Goal: Download file/media

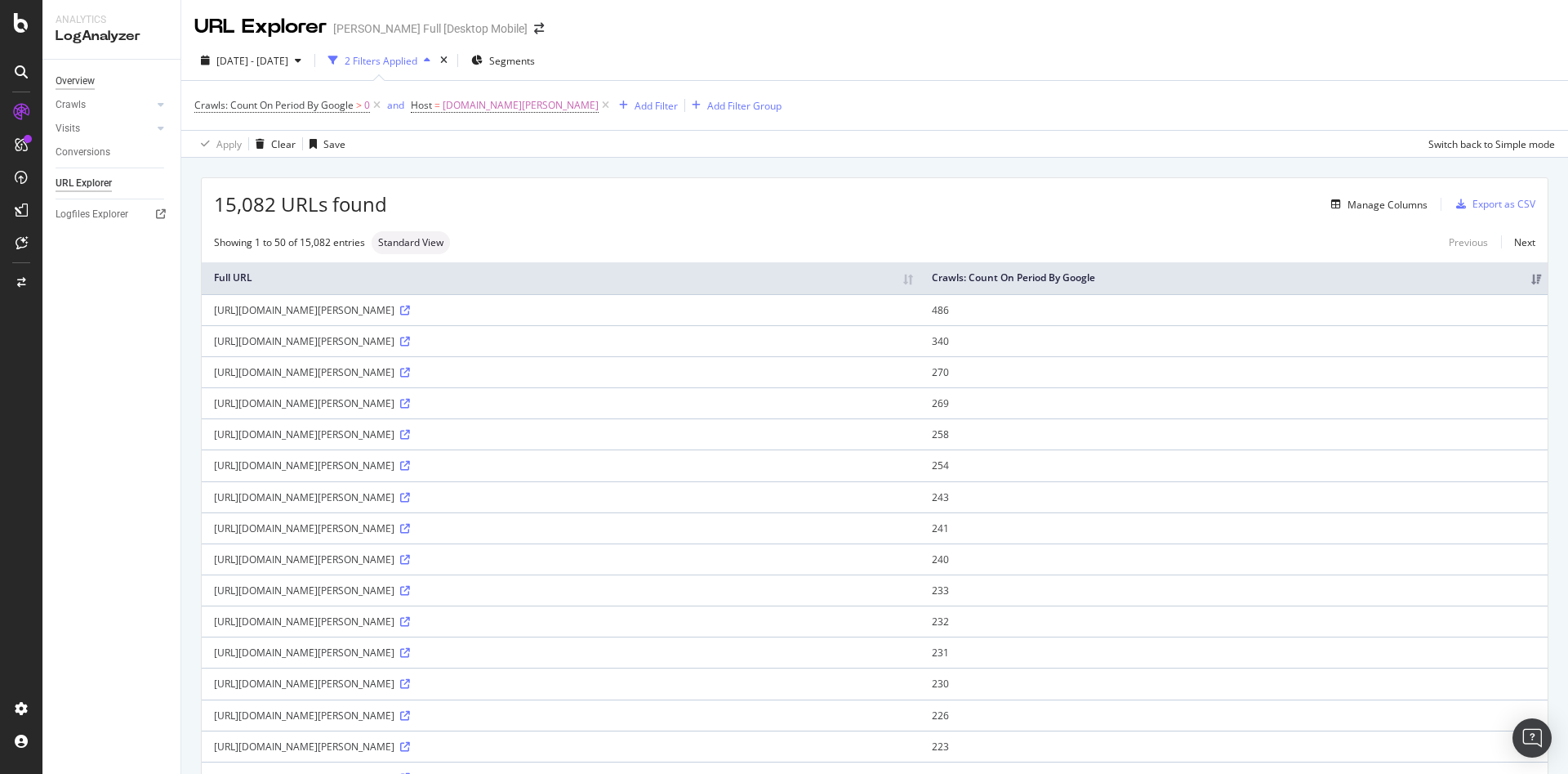
click at [94, 82] on div "Overview" at bounding box center [75, 81] width 39 height 18
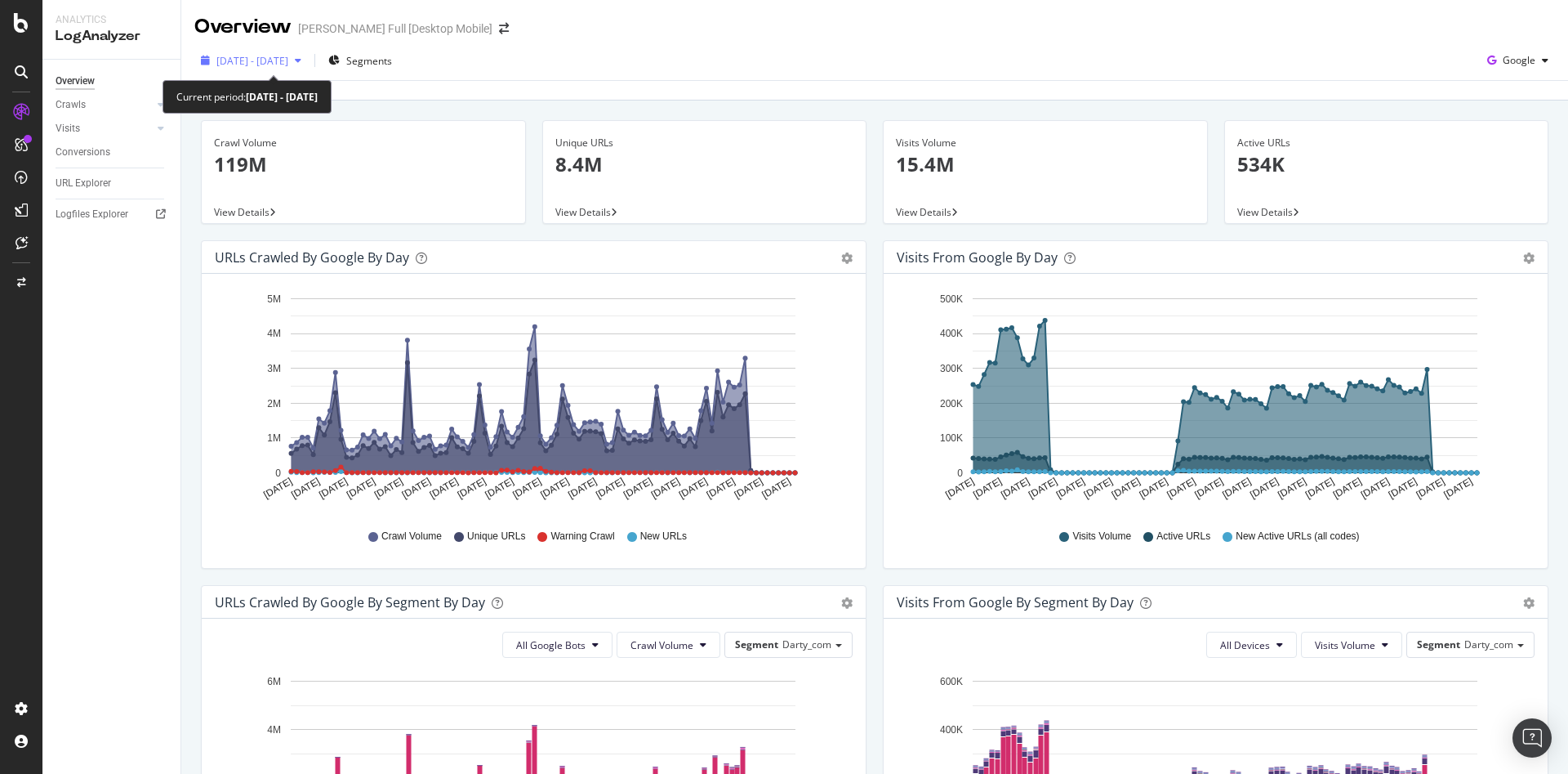
click at [308, 59] on div "button" at bounding box center [298, 60] width 19 height 10
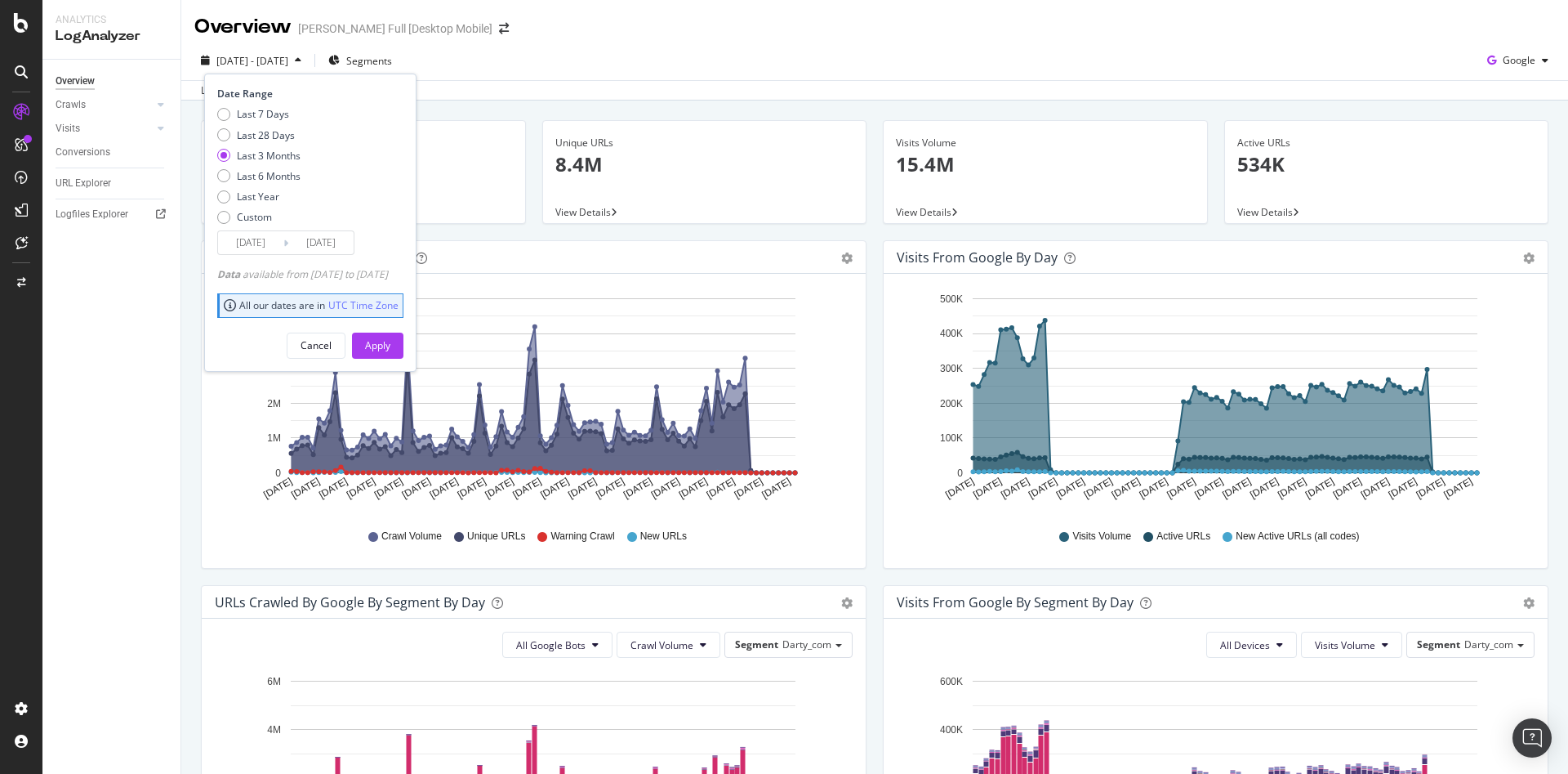
click at [77, 80] on div "Overview" at bounding box center [75, 81] width 39 height 18
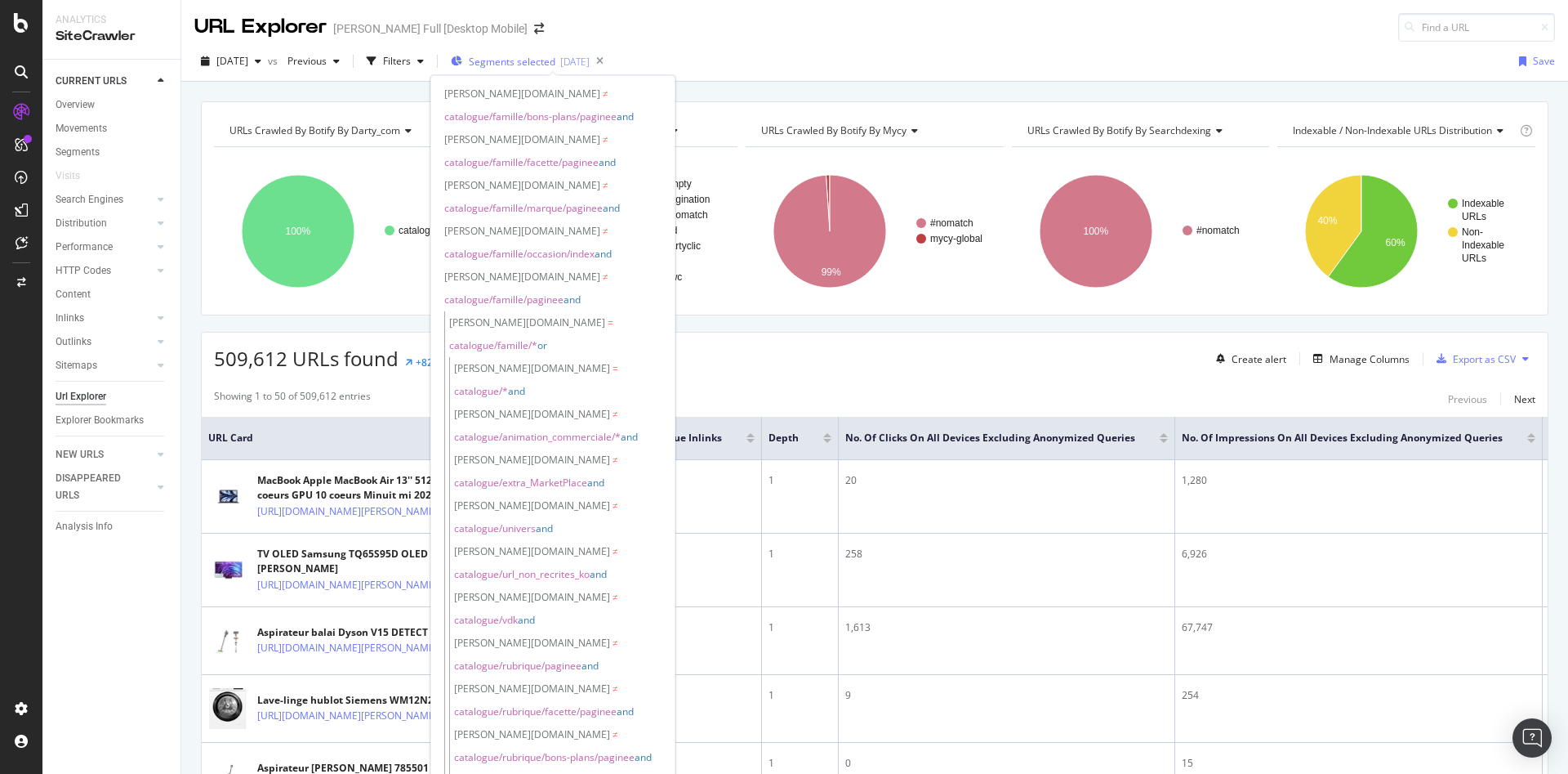
click at [556, 64] on span "Segments selected" at bounding box center [512, 61] width 87 height 14
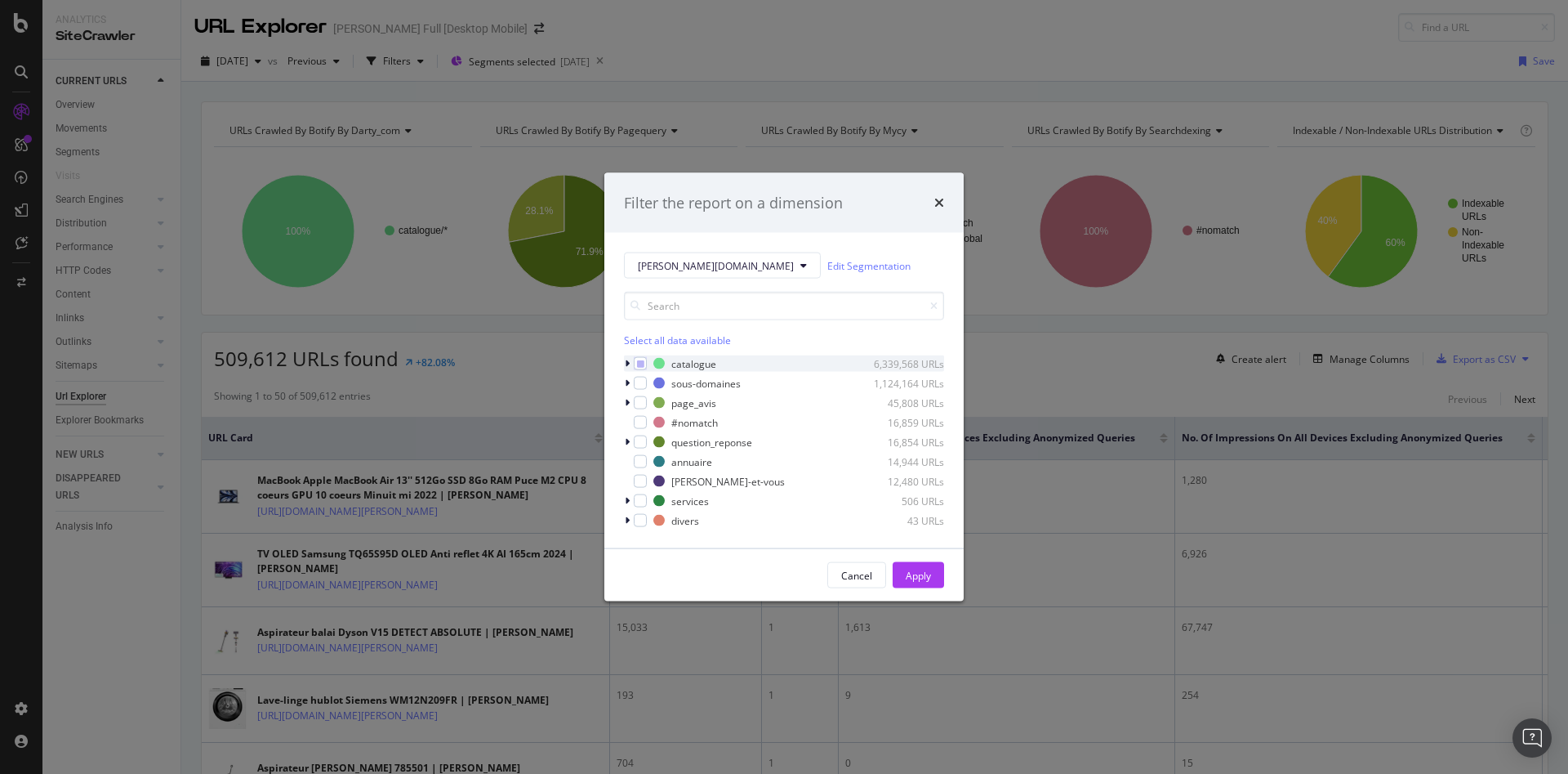
click at [627, 362] on icon "modal" at bounding box center [627, 363] width 5 height 10
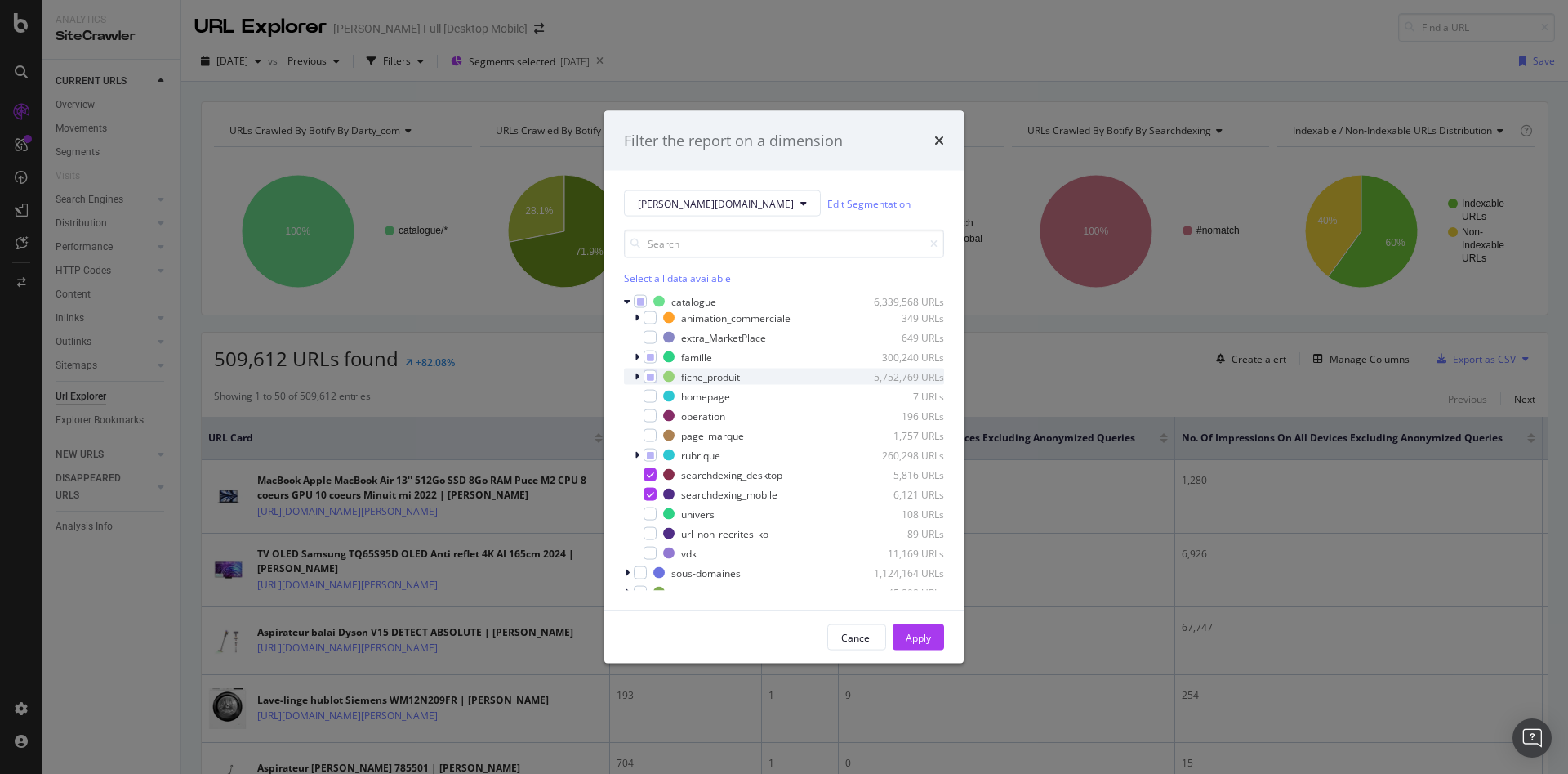
click at [638, 375] on icon "modal" at bounding box center [636, 376] width 5 height 10
click at [637, 375] on icon "modal" at bounding box center [637, 376] width 6 height 10
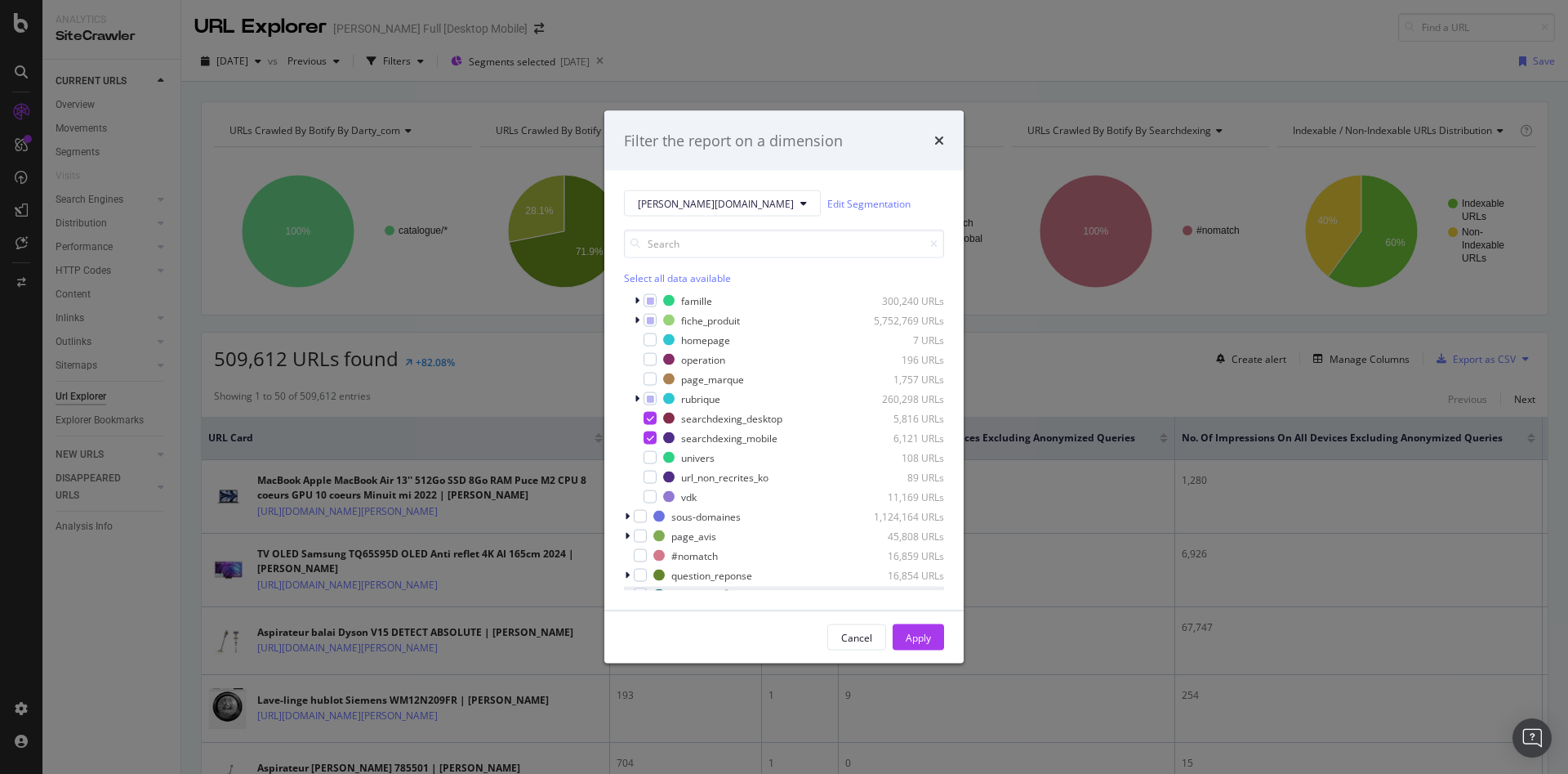
scroll to position [128, 0]
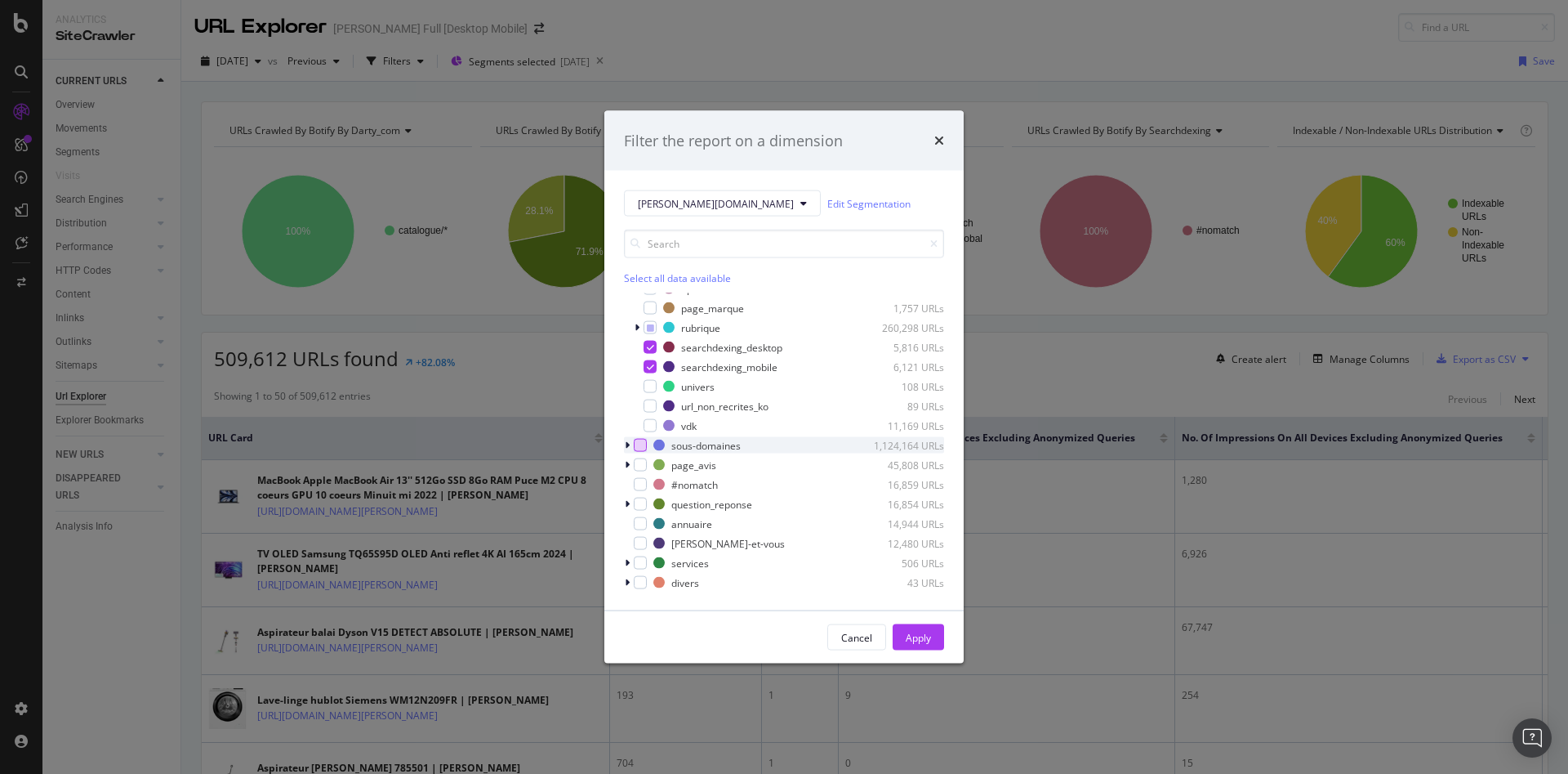
click at [638, 449] on div "modal" at bounding box center [641, 445] width 13 height 13
click at [630, 448] on div "modal" at bounding box center [629, 446] width 10 height 17
click at [648, 504] on icon "modal" at bounding box center [651, 504] width 7 height 8
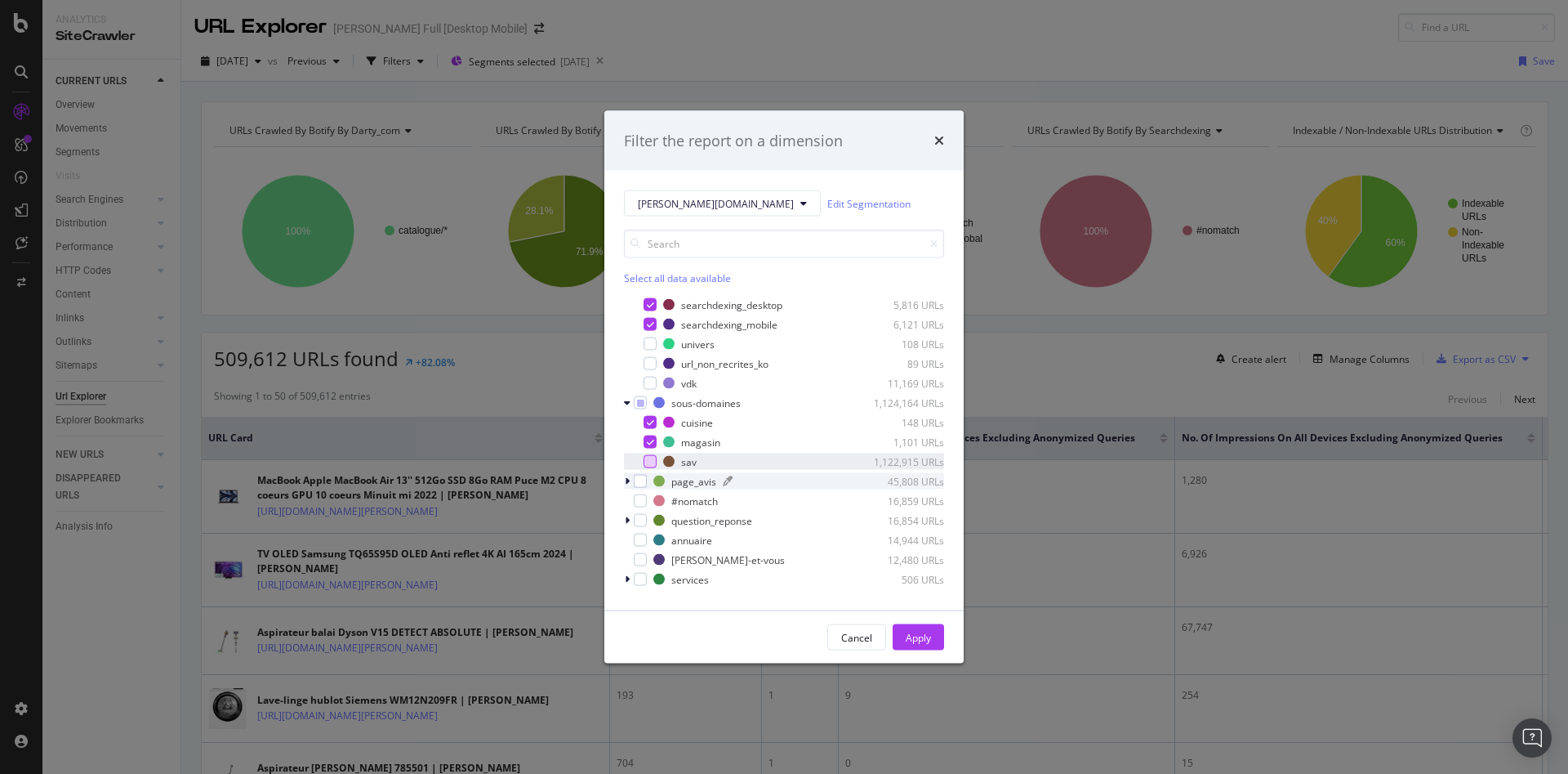
scroll to position [186, 0]
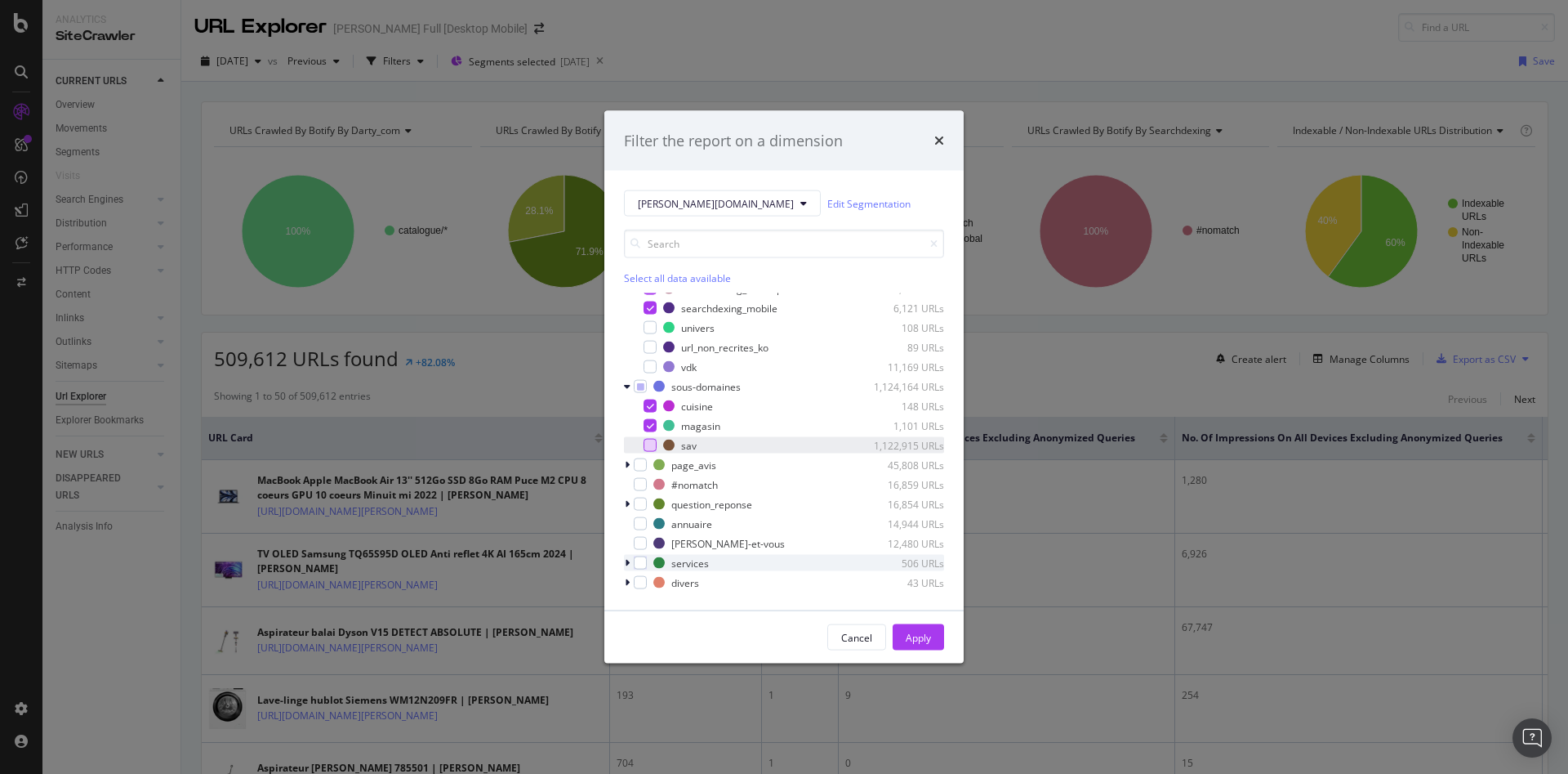
click at [629, 559] on icon "modal" at bounding box center [627, 562] width 5 height 10
click at [629, 559] on icon "modal" at bounding box center [627, 562] width 6 height 10
drag, startPoint x: 909, startPoint y: 633, endPoint x: 936, endPoint y: 620, distance: 30.0
click at [910, 633] on div "Apply" at bounding box center [918, 636] width 25 height 14
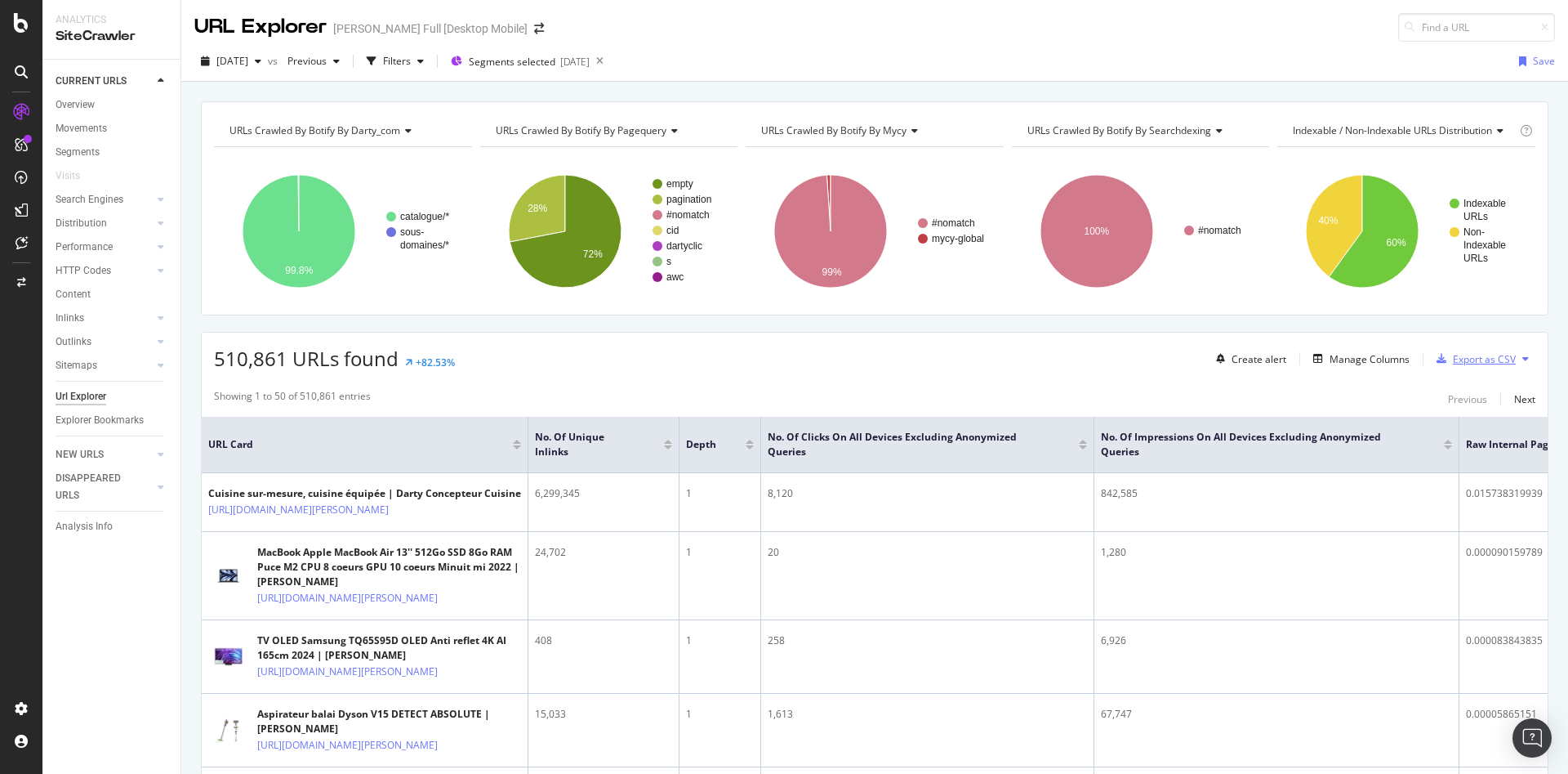
click at [1470, 364] on div "Export as CSV" at bounding box center [1485, 359] width 63 height 14
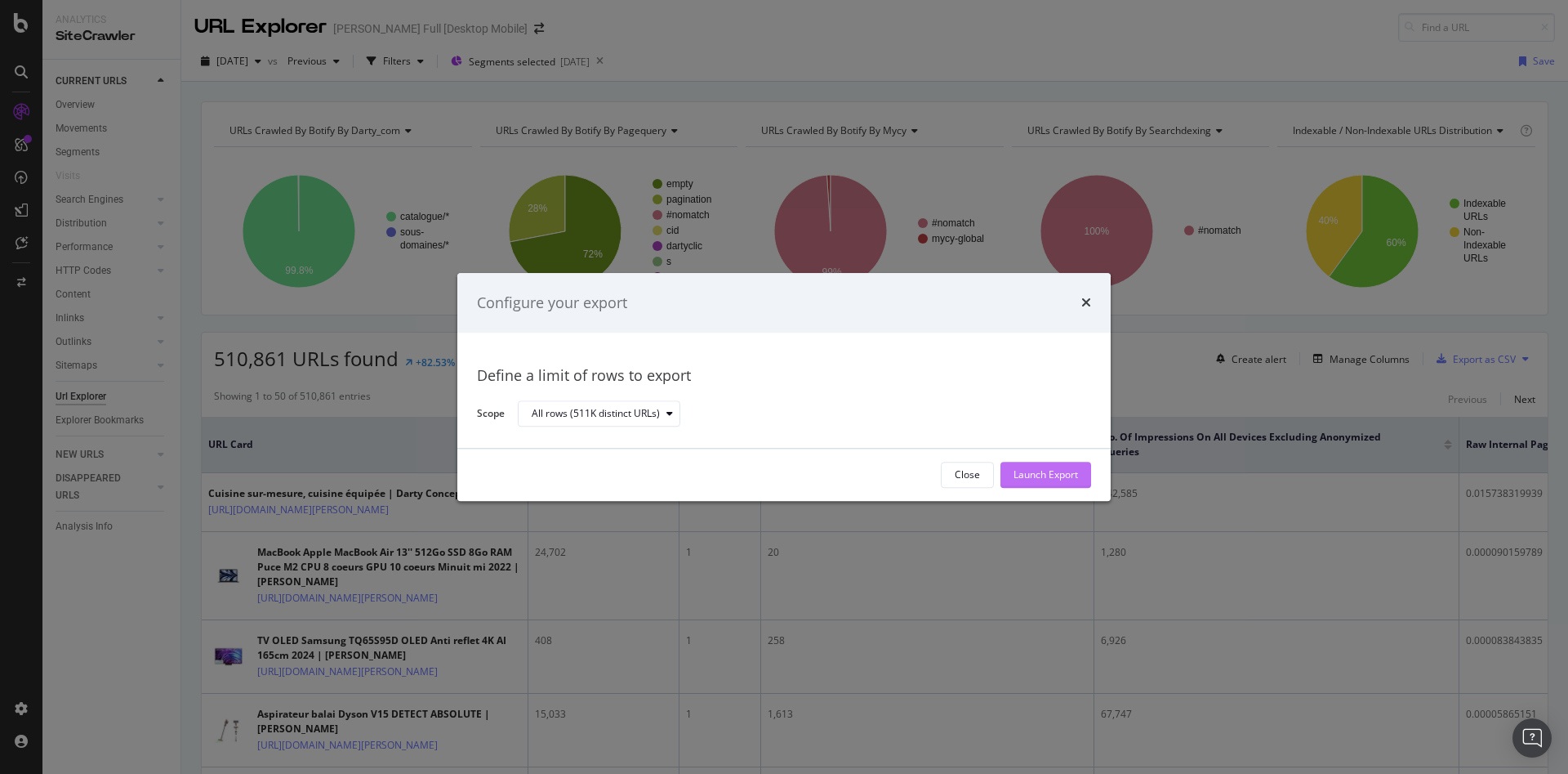
click at [1049, 471] on div "Launch Export" at bounding box center [1046, 474] width 65 height 14
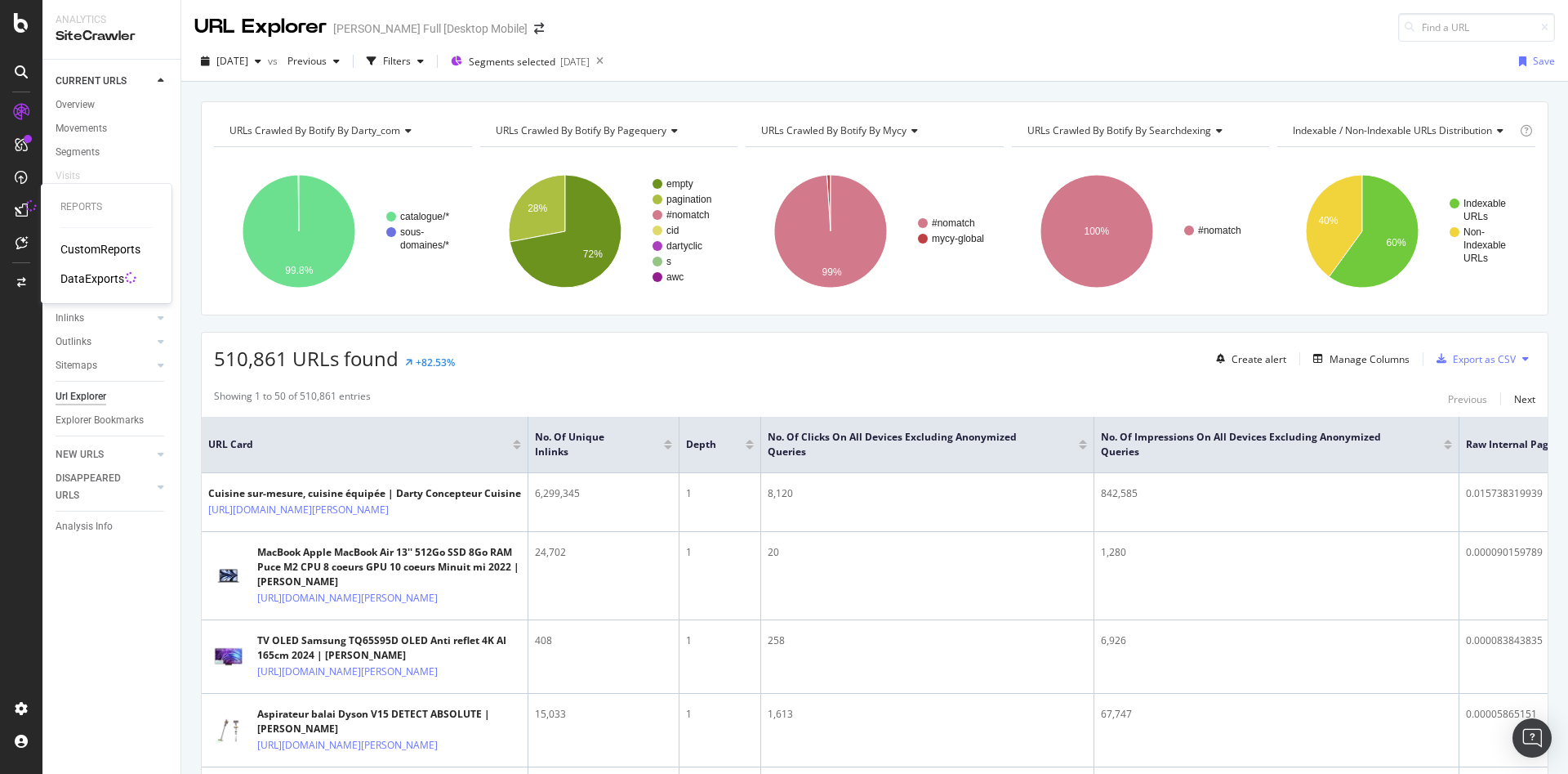
click at [98, 276] on div "DataExports" at bounding box center [92, 278] width 64 height 17
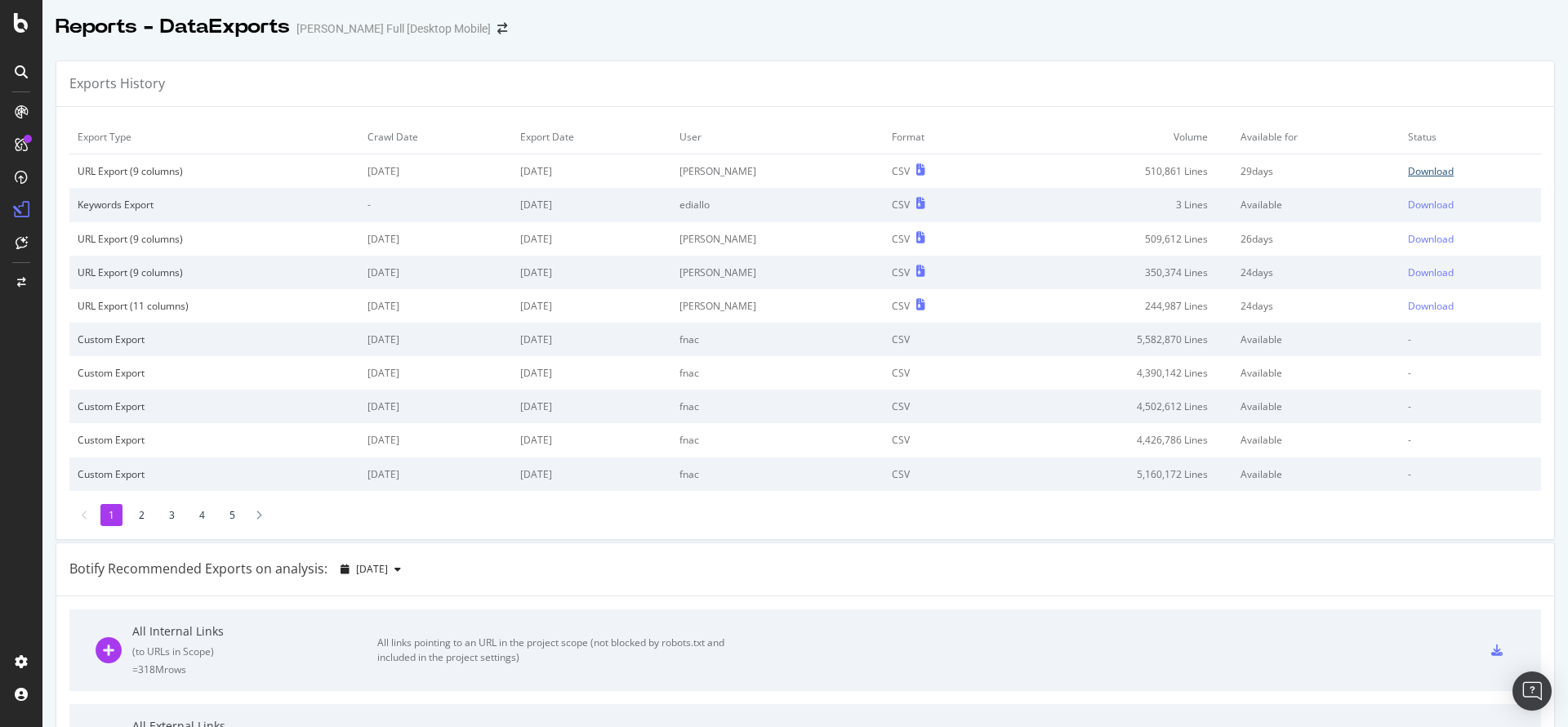
click at [1408, 171] on div "Download" at bounding box center [1430, 171] width 45 height 14
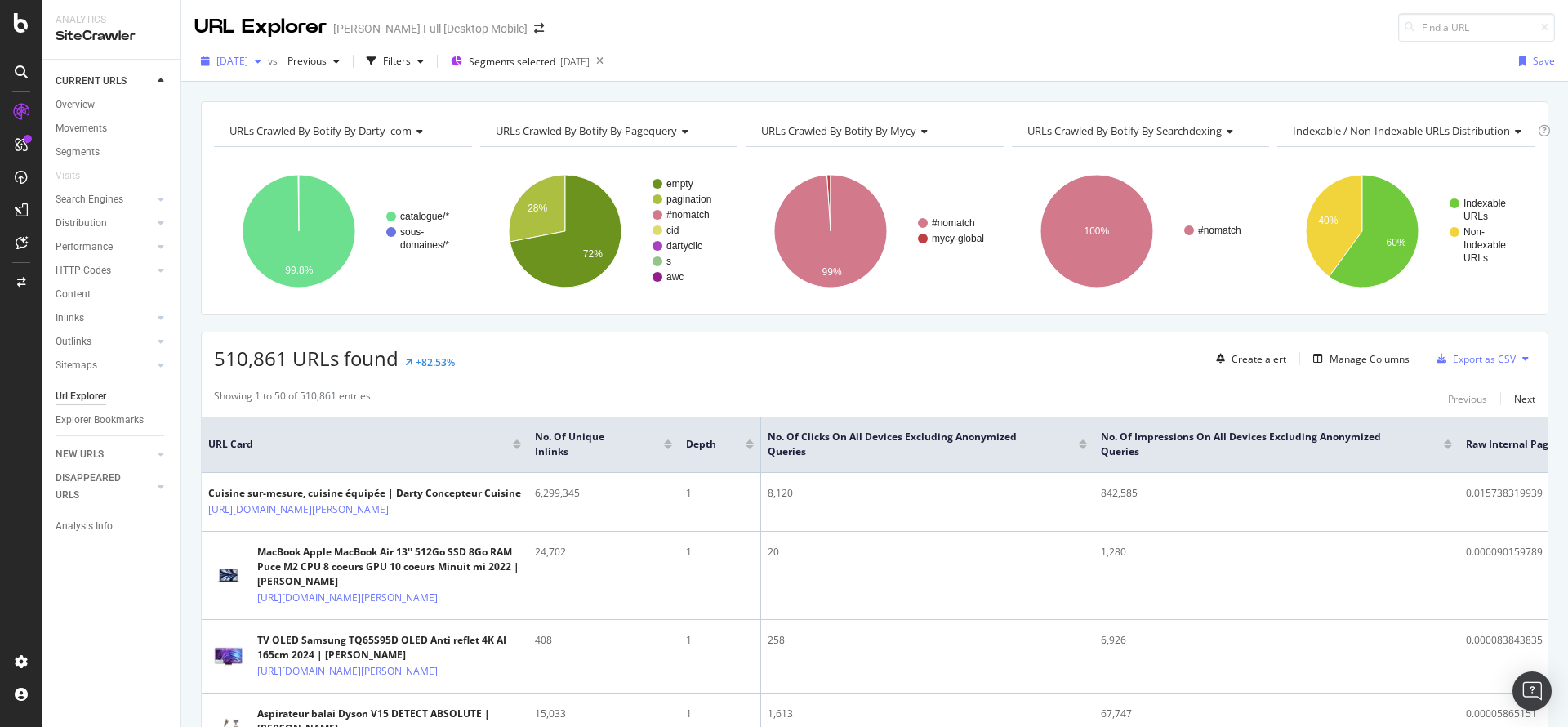
click at [268, 62] on div "button" at bounding box center [258, 61] width 19 height 10
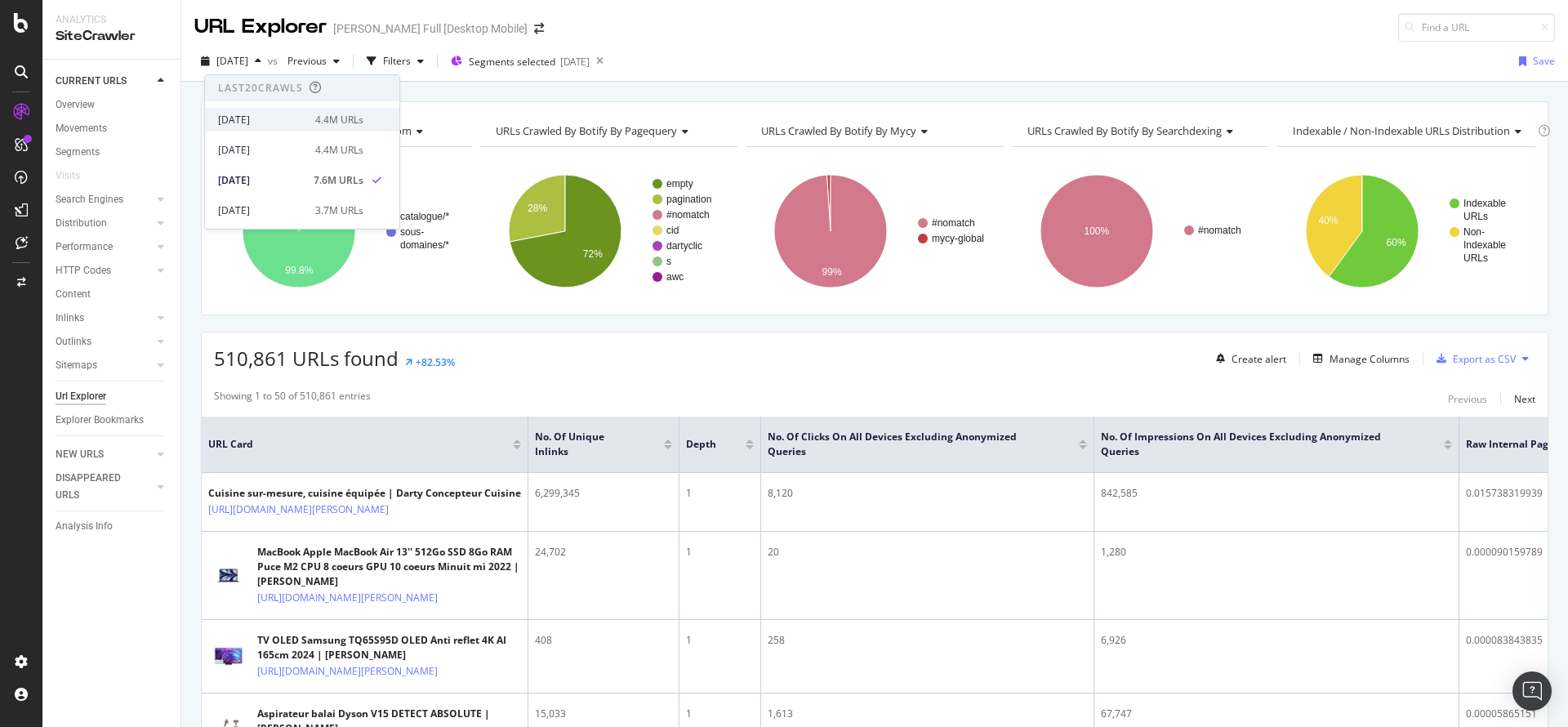
click at [290, 118] on div "[DATE]" at bounding box center [262, 120] width 88 height 15
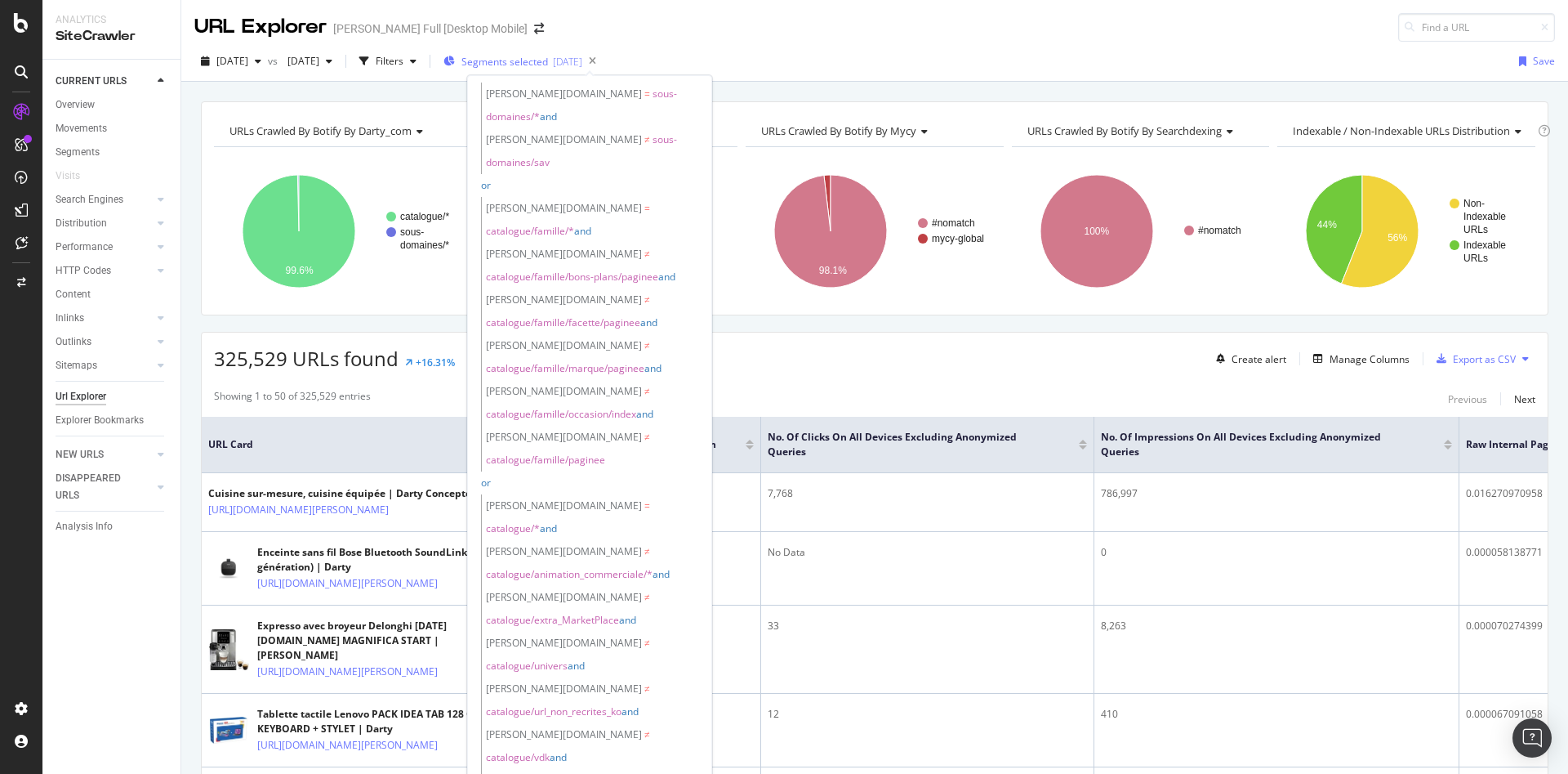
click at [548, 62] on span "Segments selected" at bounding box center [505, 61] width 87 height 14
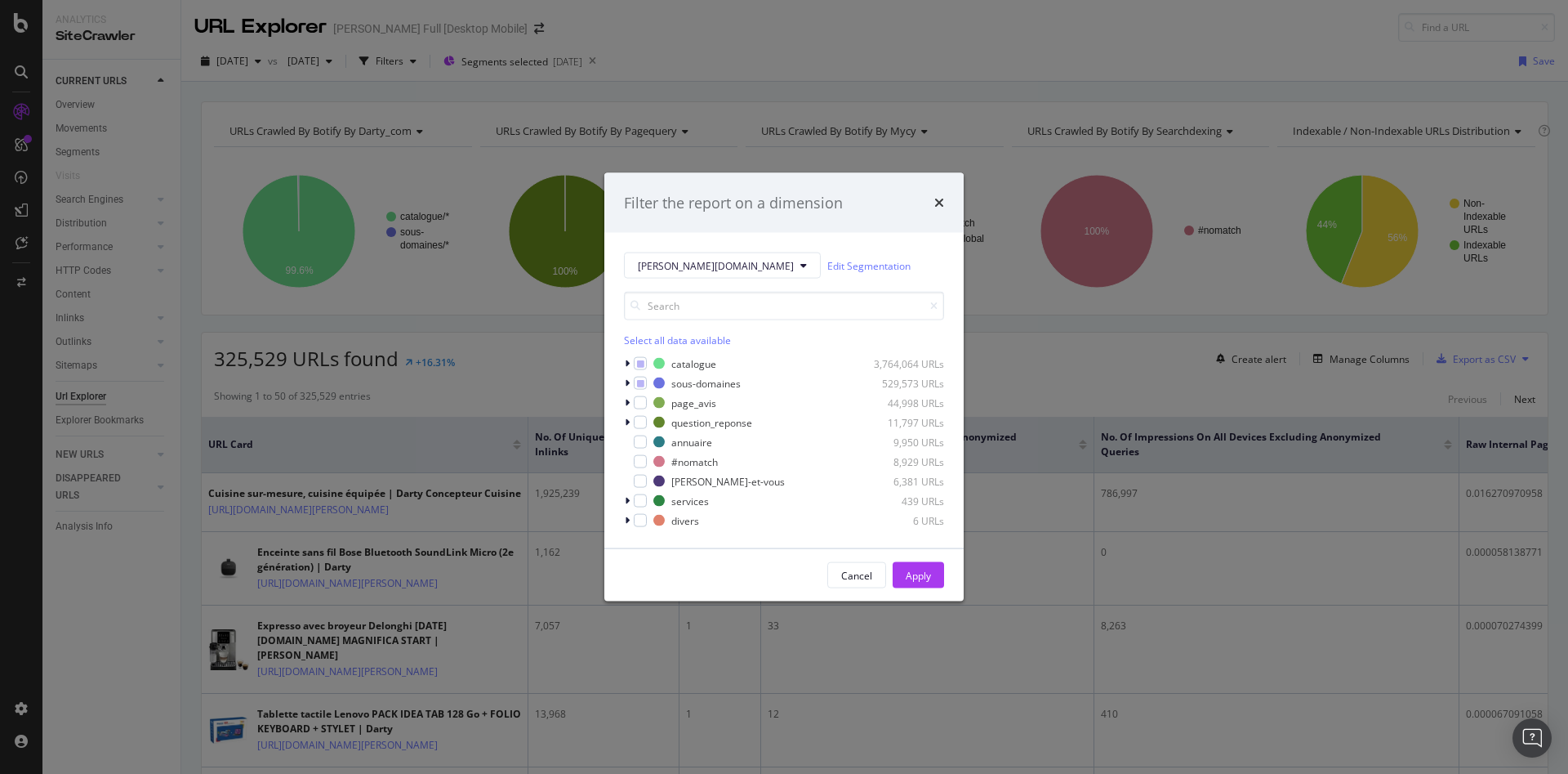
click at [914, 53] on div "Filter the report on a dimension [PERSON_NAME][DOMAIN_NAME] Edit Segmentation S…" at bounding box center [784, 387] width 1568 height 774
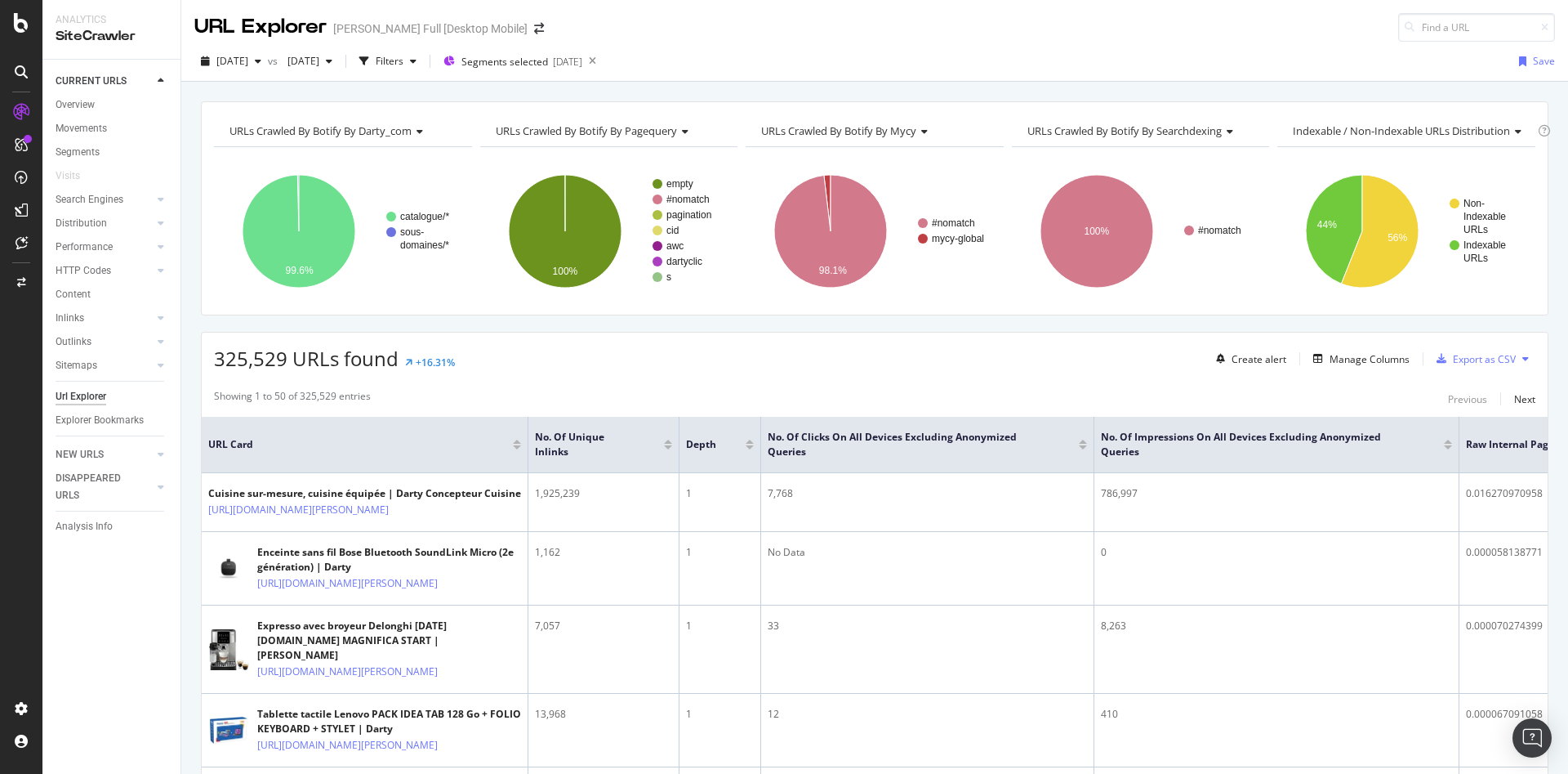
click at [790, 64] on div "[DATE] vs [DATE] Filters Segments selected [DATE] Save" at bounding box center [875, 64] width 1387 height 32
click at [1478, 361] on div "Export as CSV" at bounding box center [1485, 359] width 63 height 14
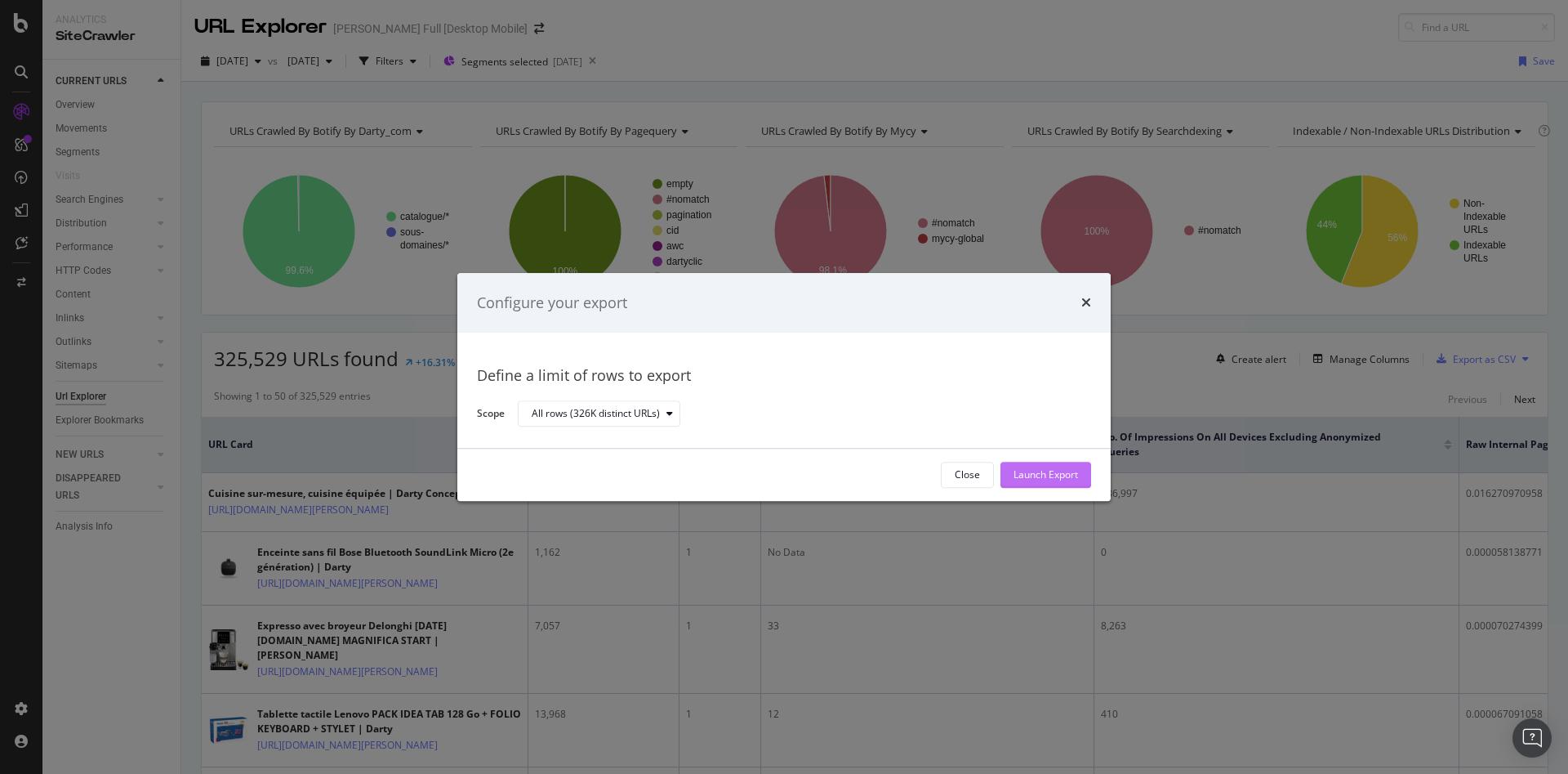
click at [1047, 476] on div "Launch Export" at bounding box center [1046, 474] width 65 height 14
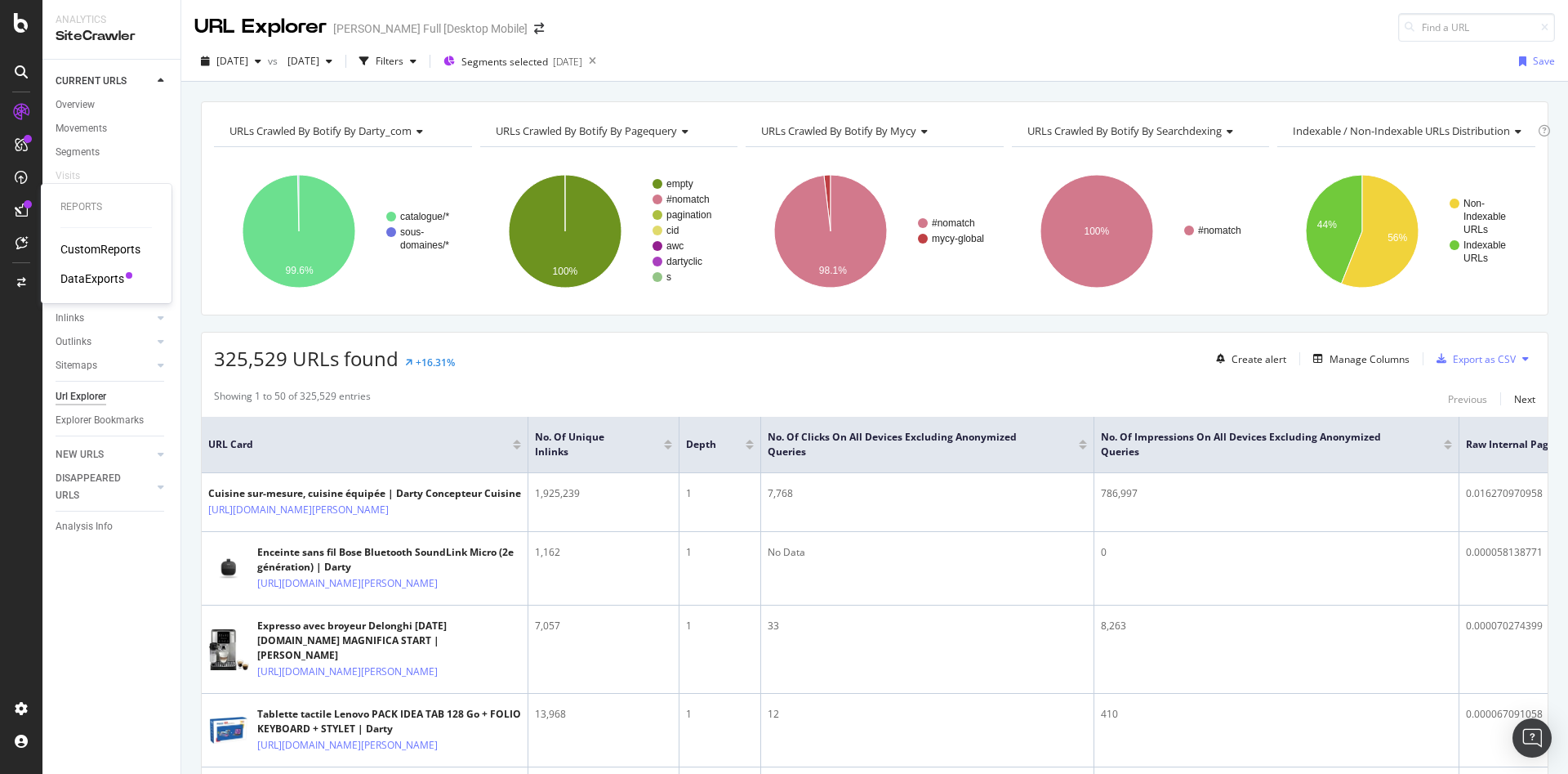
click at [106, 279] on div "DataExports" at bounding box center [92, 278] width 64 height 17
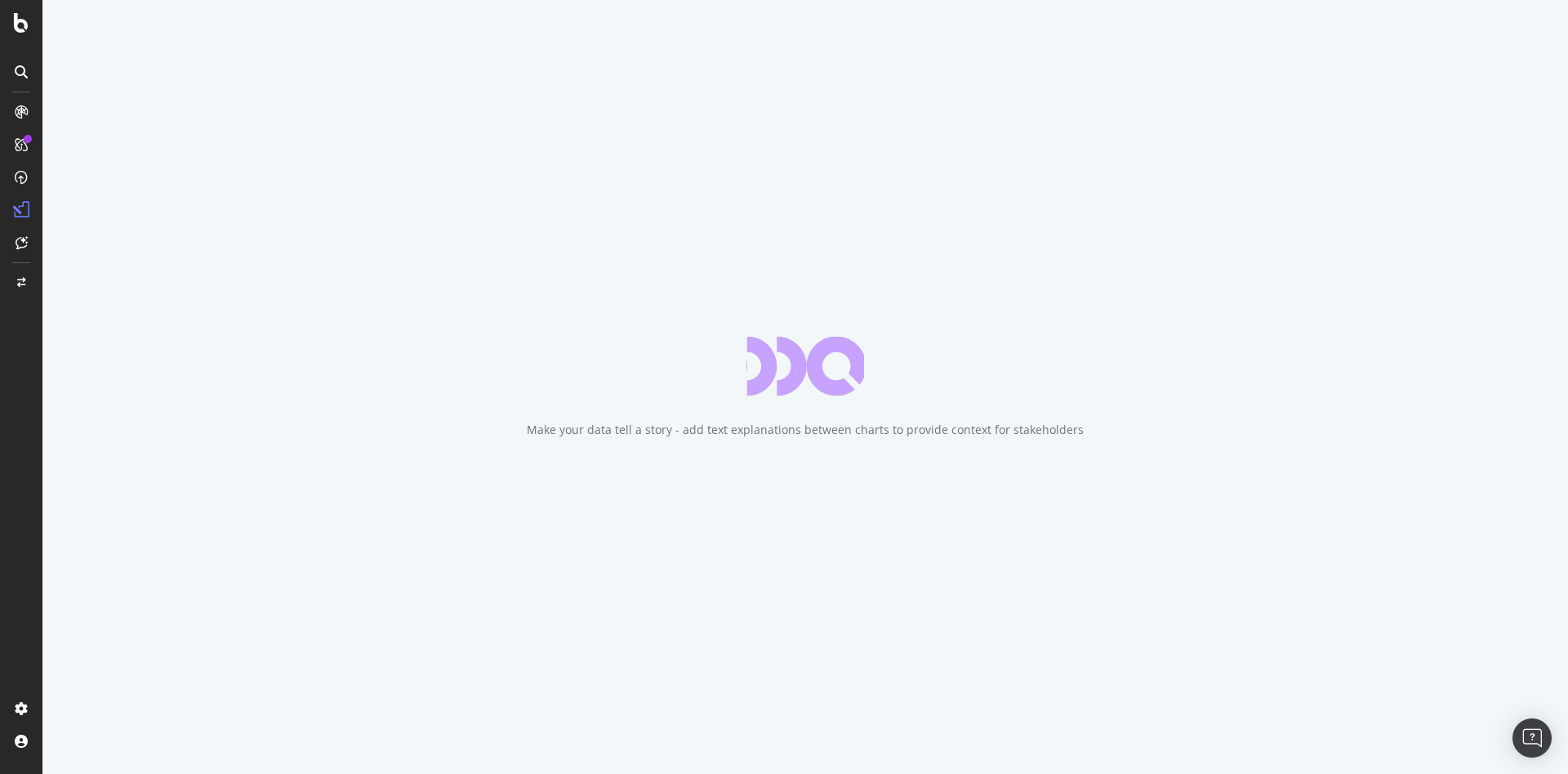
click at [886, 424] on div "Make your data tell a story - add text explanations between charts to provide c…" at bounding box center [805, 430] width 557 height 17
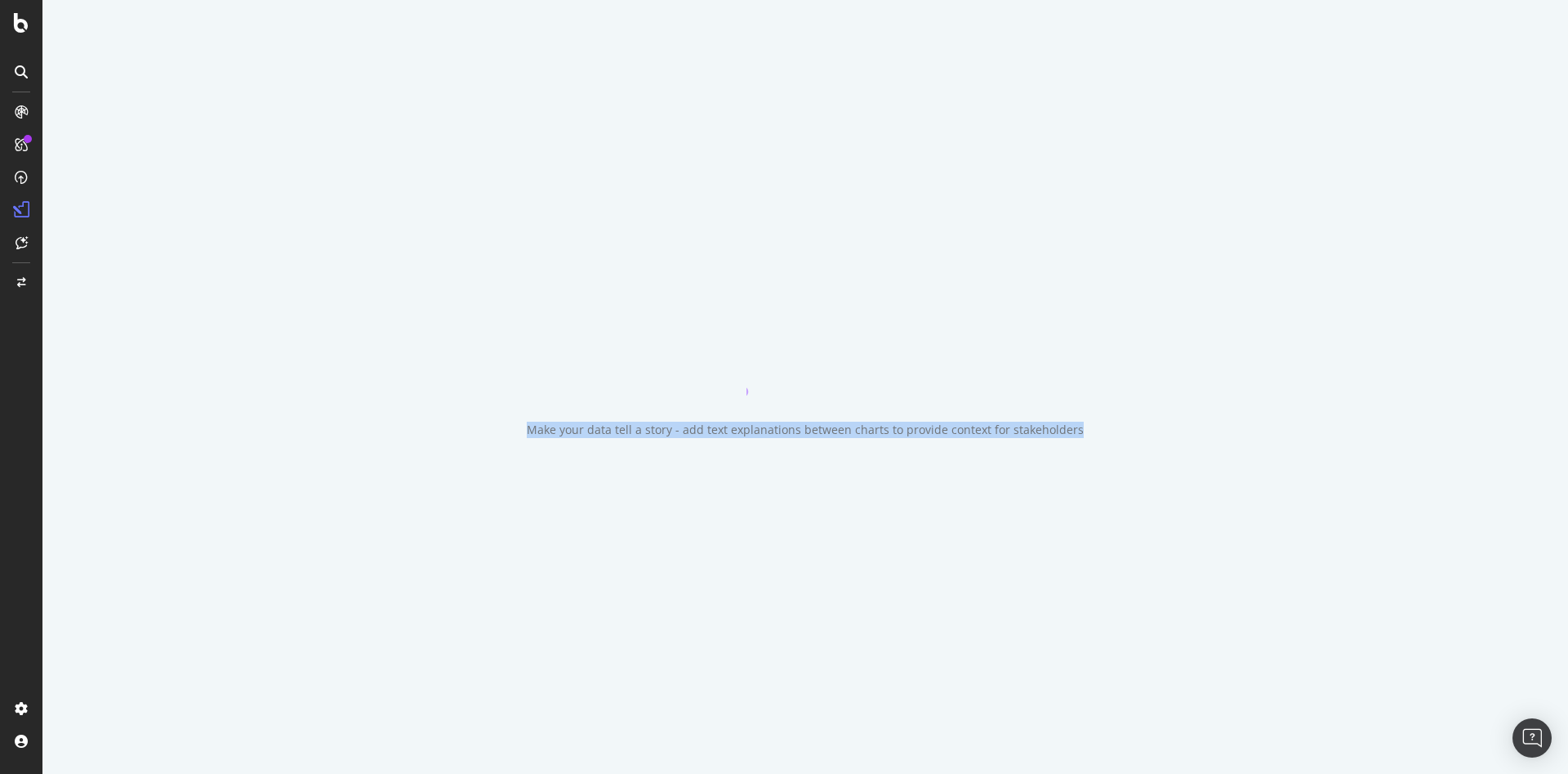
click at [886, 424] on div "Make your data tell a story - add text explanations between charts to provide c…" at bounding box center [805, 430] width 557 height 17
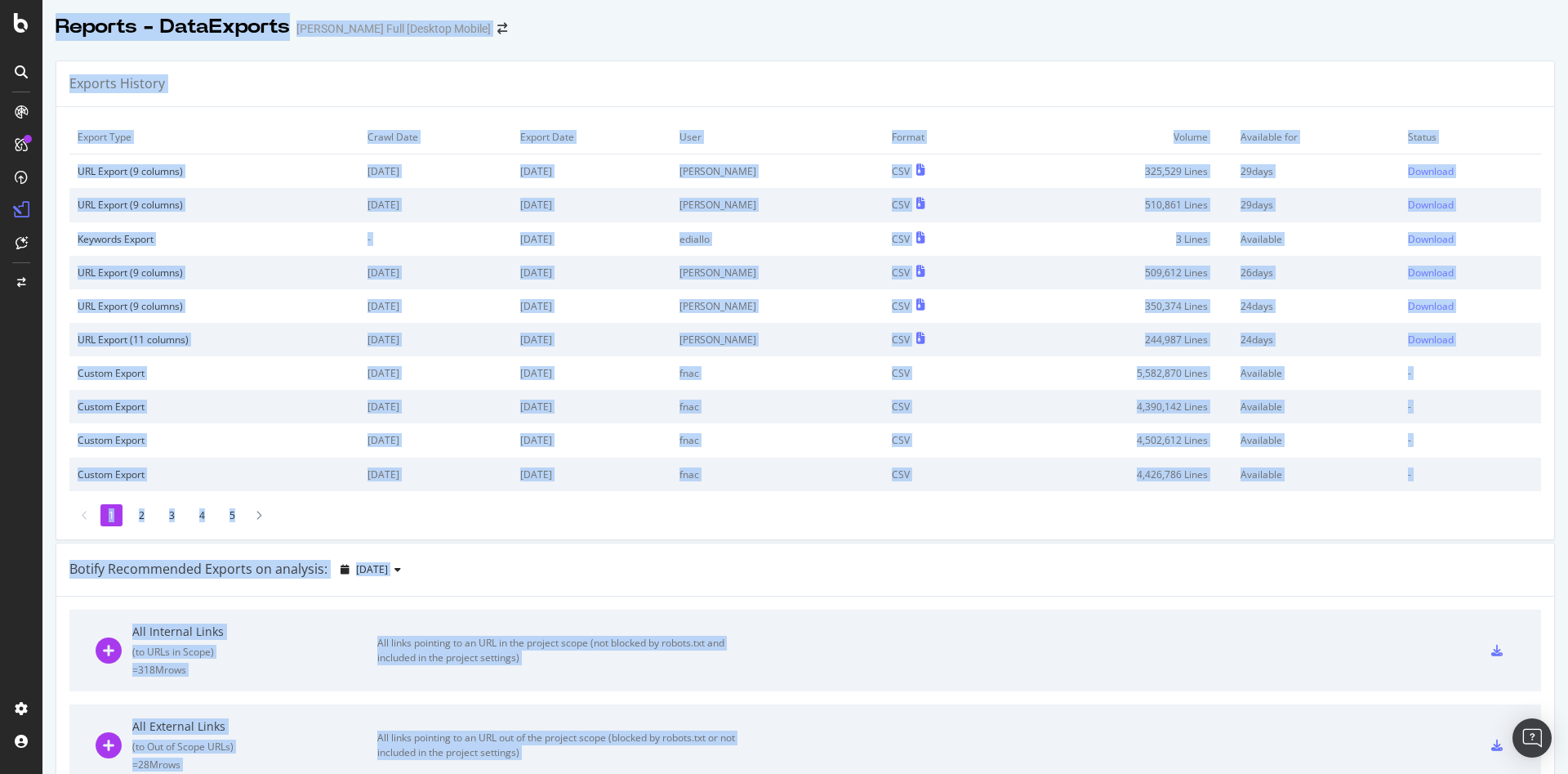
click at [1144, 122] on td "Volume" at bounding box center [1114, 137] width 236 height 34
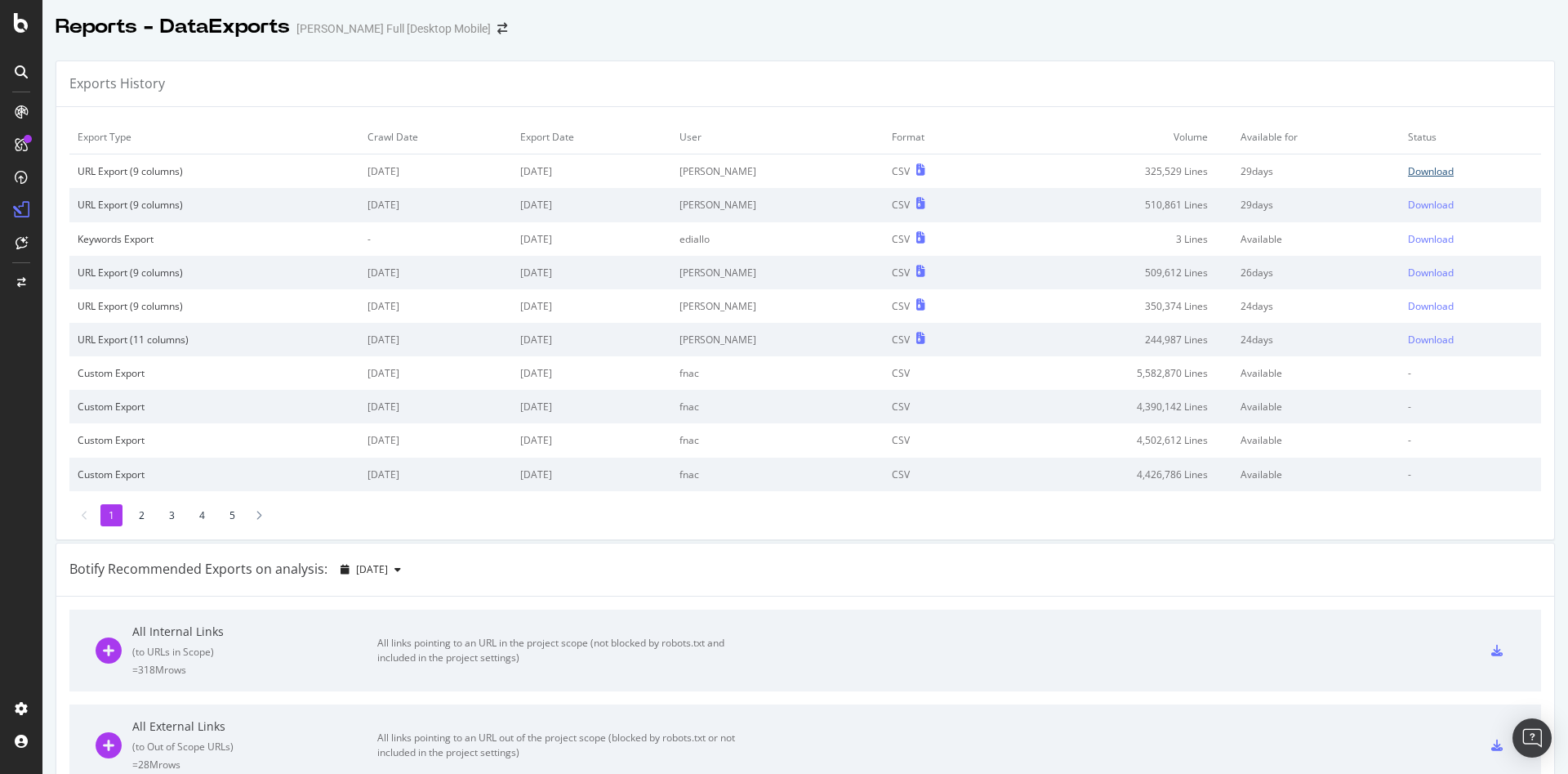
click at [1430, 167] on div "Download" at bounding box center [1430, 171] width 45 height 14
